Goal: Task Accomplishment & Management: Manage account settings

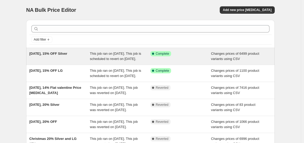
click at [77, 56] on div "[DATE], 15% OFF Silver" at bounding box center [59, 56] width 61 height 10
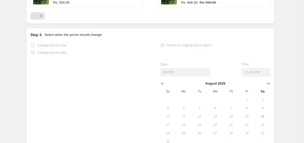
scroll to position [350, 0]
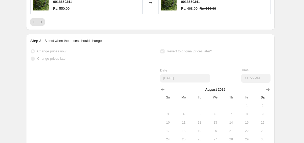
click at [84, 51] on div "Step 3. Select when the prices should change Change prices now Change prices la…" at bounding box center [150, 99] width 240 height 123
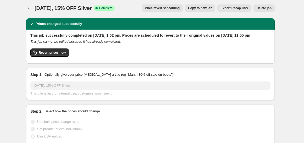
scroll to position [2, 0]
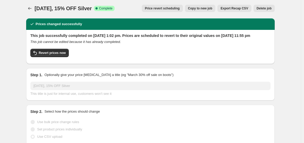
click at [236, 8] on span "Export Recap CSV" at bounding box center [233, 8] width 27 height 4
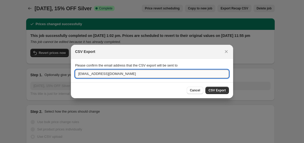
drag, startPoint x: 122, startPoint y: 76, endPoint x: 119, endPoint y: 76, distance: 2.9
click at [119, 76] on input "[EMAIL_ADDRESS][DOMAIN_NAME]" at bounding box center [152, 74] width 154 height 8
click at [176, 46] on div "CSV Export" at bounding box center [152, 52] width 162 height 14
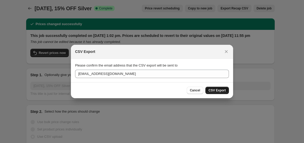
click at [213, 91] on span "CSV Export" at bounding box center [216, 90] width 17 height 4
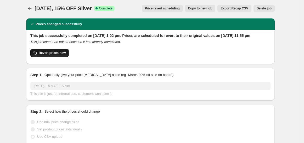
click at [51, 55] on span "Revert prices now" at bounding box center [52, 53] width 27 height 4
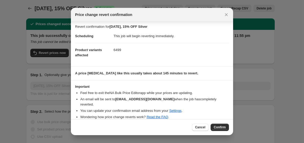
scroll to position [2, 0]
click at [225, 14] on icon "Close" at bounding box center [225, 14] width 5 height 5
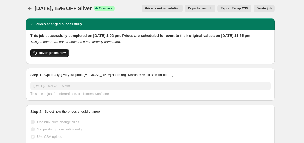
click at [54, 55] on span "Revert prices now" at bounding box center [52, 53] width 27 height 4
checkbox input "false"
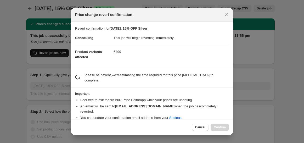
scroll to position [0, 0]
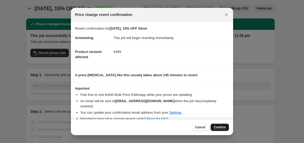
click at [219, 128] on span "Confirm" at bounding box center [219, 127] width 12 height 4
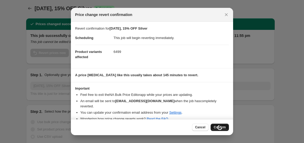
scroll to position [2, 0]
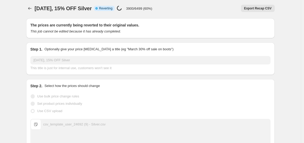
click at [114, 10] on span "Info Partially complete Reverting" at bounding box center [104, 8] width 21 height 5
click at [47, 8] on span "[DATE], 15% OFF Silver" at bounding box center [62, 8] width 57 height 6
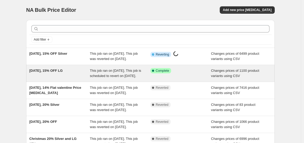
click at [68, 78] on div "[DATE], 15% OFF LG" at bounding box center [59, 73] width 61 height 10
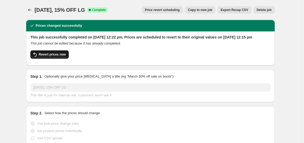
click at [50, 56] on span "Revert prices now" at bounding box center [52, 54] width 27 height 4
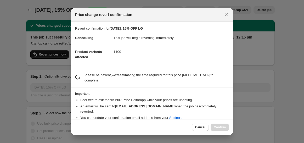
checkbox input "false"
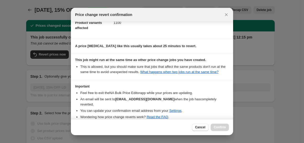
scroll to position [50, 0]
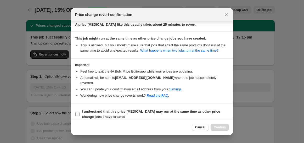
click at [77, 112] on input "I understand that this price [MEDICAL_DATA] may run at the same time as other p…" at bounding box center [77, 114] width 4 height 4
checkbox input "true"
click at [219, 128] on span "Confirm" at bounding box center [219, 127] width 12 height 4
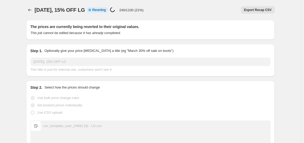
click at [183, 15] on div "[DATE], 15% OFF LG. This page is ready [DATE], 15% OFF LG Info Partially comple…" at bounding box center [150, 10] width 248 height 20
click at [184, 7] on div "Export Recap CSV" at bounding box center [211, 9] width 127 height 7
click at [179, 7] on div "Export Recap CSV" at bounding box center [211, 9] width 127 height 7
click at [29, 7] on button "Price change jobs" at bounding box center [29, 9] width 7 height 7
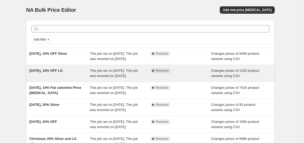
scroll to position [29, 0]
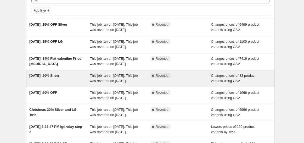
click at [67, 83] on div "[DATE], 20% Silver" at bounding box center [59, 78] width 61 height 10
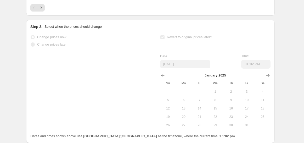
scroll to position [348, 0]
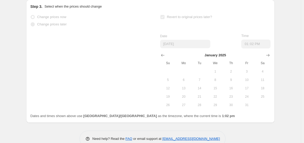
click at [103, 50] on div "Change prices now Change prices later Revert to original prices later? Date [DA…" at bounding box center [150, 61] width 240 height 96
click at [51, 17] on span "Change prices now" at bounding box center [51, 17] width 29 height 4
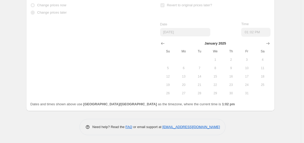
click at [103, 70] on div "Change prices now Change prices later Revert to original prices later? Date [DA…" at bounding box center [150, 50] width 240 height 96
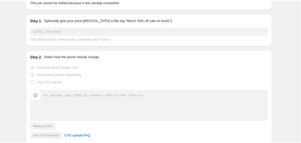
scroll to position [0, 0]
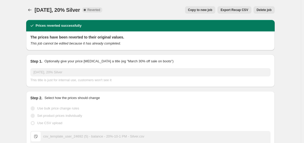
click at [65, 41] on icon "This job cannot be edited because it has already completed." at bounding box center [75, 43] width 90 height 4
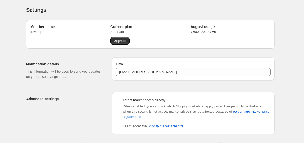
click at [136, 7] on div "Settings" at bounding box center [150, 9] width 248 height 7
